Goal: Book appointment/travel/reservation

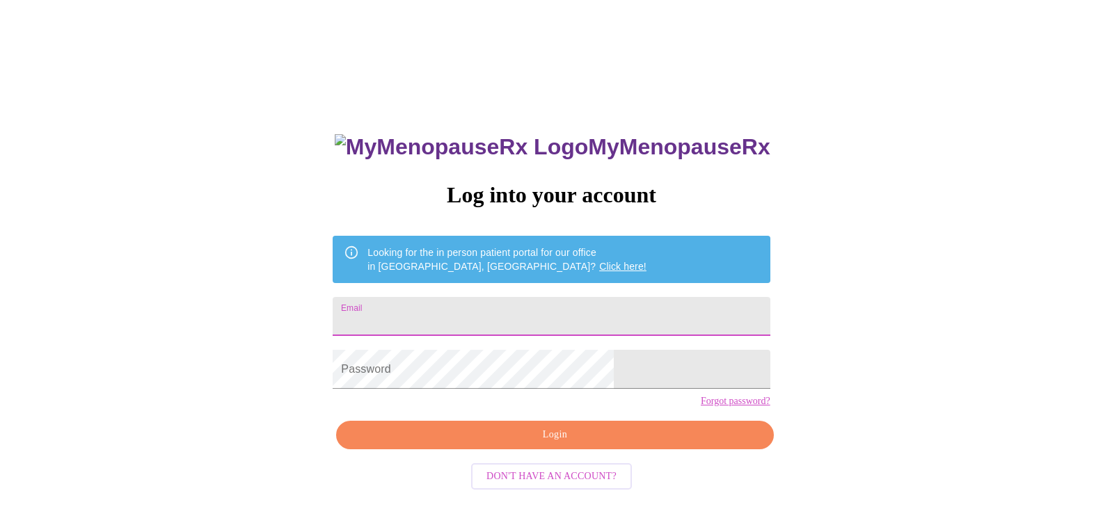
click at [654, 310] on input "Email" at bounding box center [551, 316] width 437 height 39
type input "[EMAIL_ADDRESS][DOMAIN_NAME]"
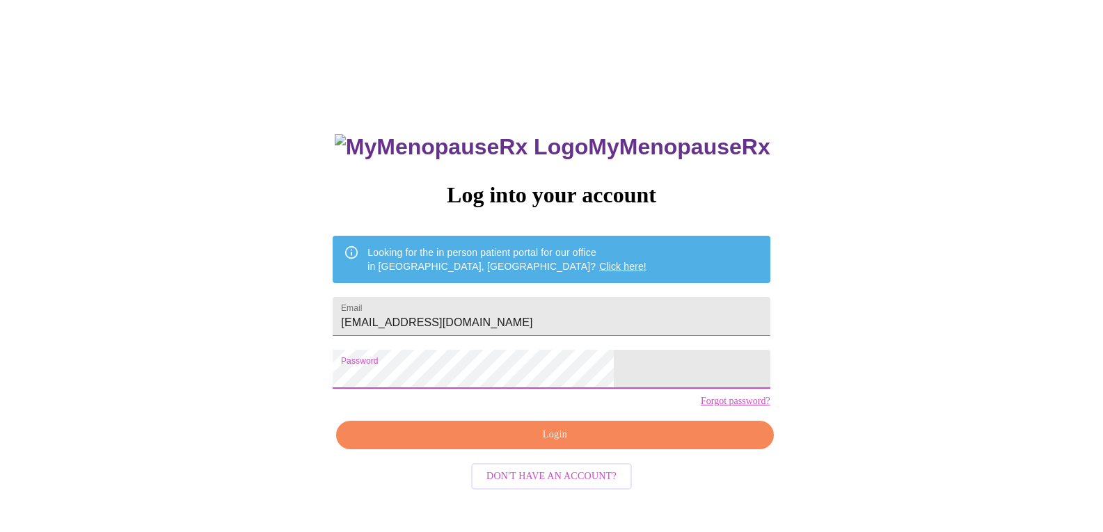
click at [541, 444] on span "Login" at bounding box center [554, 435] width 405 height 17
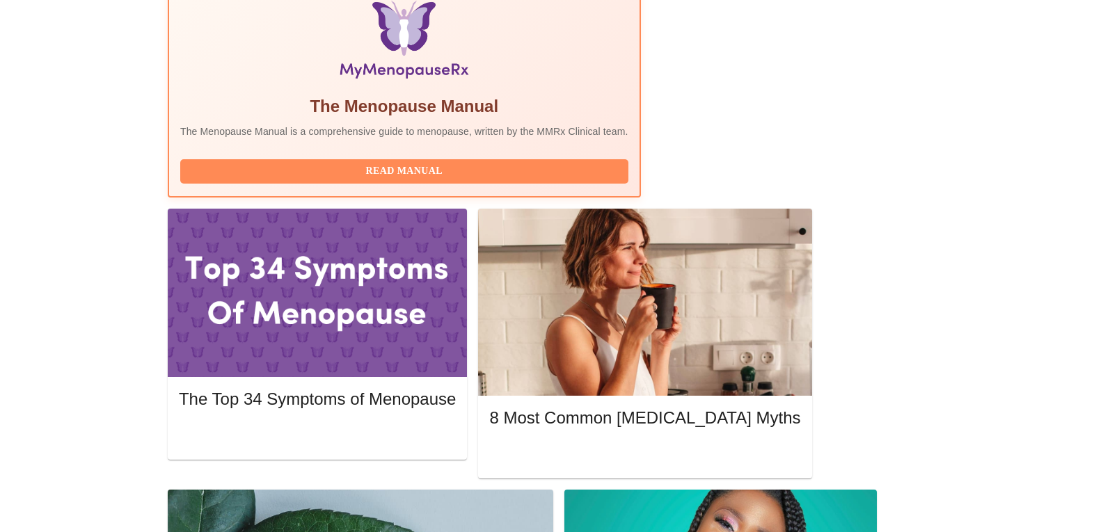
scroll to position [467, 0]
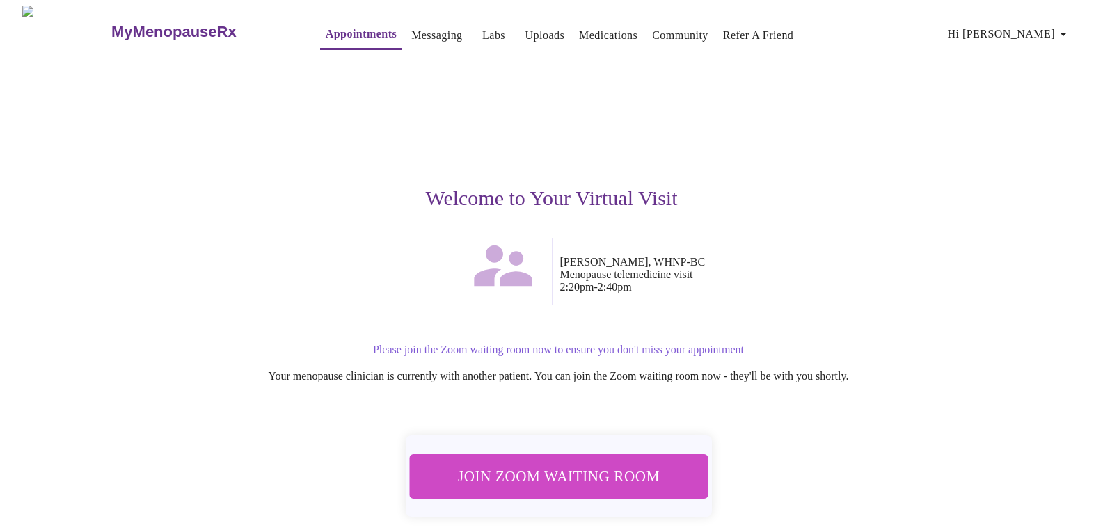
click at [646, 472] on span "Join Zoom Waiting Room" at bounding box center [558, 476] width 262 height 26
